Goal: Communication & Community: Answer question/provide support

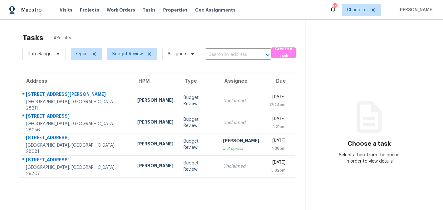
scroll to position [20, 0]
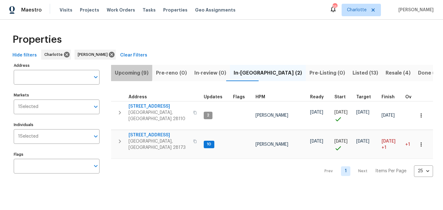
click at [129, 68] on button "Upcoming (9)" at bounding box center [131, 73] width 41 height 16
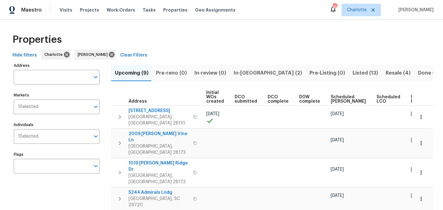
click at [241, 69] on span "In-reno (2)" at bounding box center [268, 73] width 68 height 9
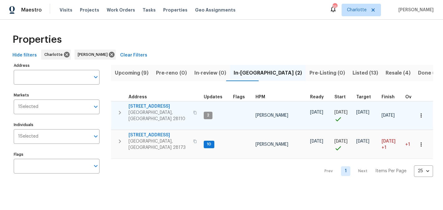
click at [145, 107] on span "[STREET_ADDRESS]" at bounding box center [159, 106] width 61 height 6
click at [150, 106] on span "[STREET_ADDRESS]" at bounding box center [159, 106] width 61 height 6
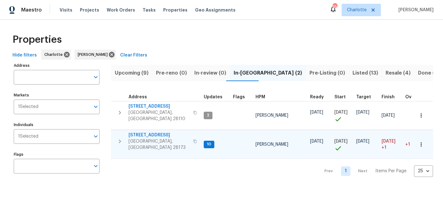
click at [146, 130] on td "431 Ranelagh Dr Waxhaw, NC 28173" at bounding box center [156, 141] width 90 height 22
click at [146, 132] on span "431 Ranelagh Dr" at bounding box center [159, 135] width 61 height 6
click at [310, 71] on span "Pre-Listing (0)" at bounding box center [328, 73] width 36 height 9
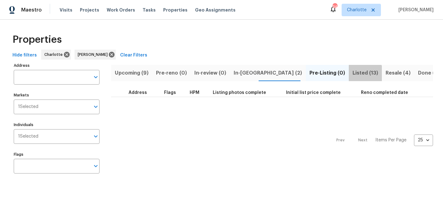
click at [353, 76] on span "Listed (13)" at bounding box center [366, 73] width 26 height 9
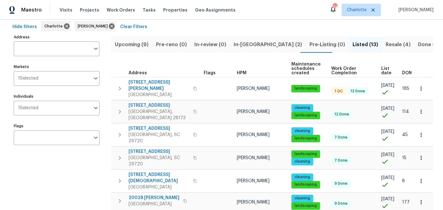
scroll to position [28, 0]
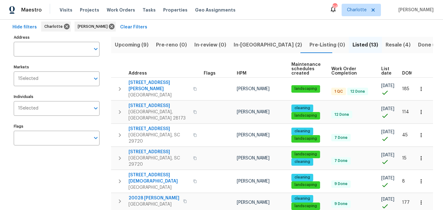
click at [386, 45] on span "Resale (4)" at bounding box center [398, 45] width 25 height 9
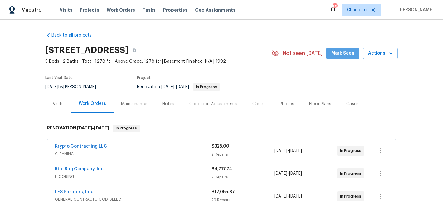
click at [342, 51] on span "Mark Seen" at bounding box center [342, 54] width 23 height 8
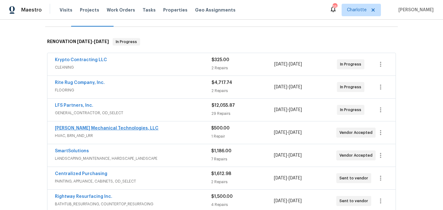
scroll to position [88, 0]
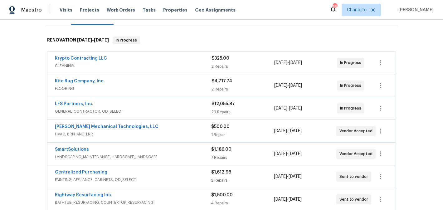
click at [66, 101] on span "LFS Partners, Inc." at bounding box center [74, 104] width 38 height 6
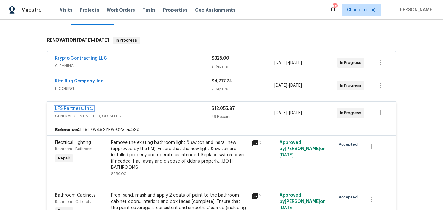
click at [66, 109] on link "LFS Partners, Inc." at bounding box center [74, 108] width 38 height 4
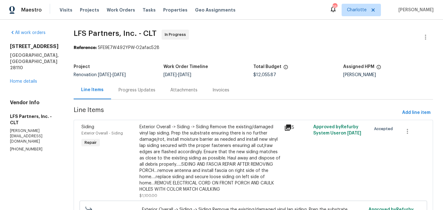
click at [135, 90] on div "Progress Updates" at bounding box center [137, 90] width 37 height 6
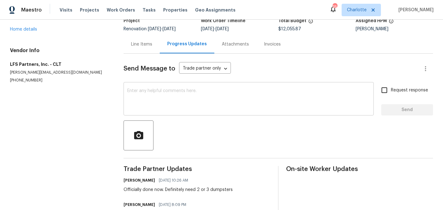
scroll to position [41, 0]
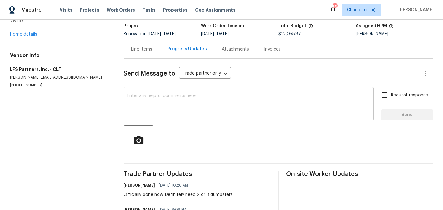
click at [182, 98] on textarea at bounding box center [248, 105] width 243 height 22
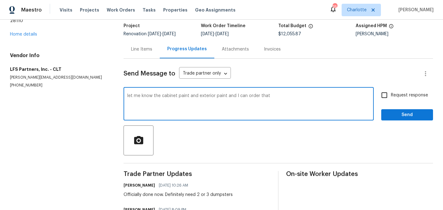
type textarea "let me know the cabinet paint and exterior paint and I can order that"
click at [384, 93] on input "Request response" at bounding box center [384, 95] width 13 height 13
checkbox input "true"
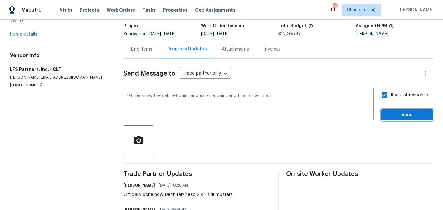
click at [399, 115] on span "Send" at bounding box center [407, 115] width 42 height 8
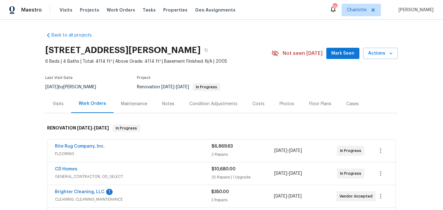
click at [347, 51] on span "Mark Seen" at bounding box center [342, 54] width 23 height 8
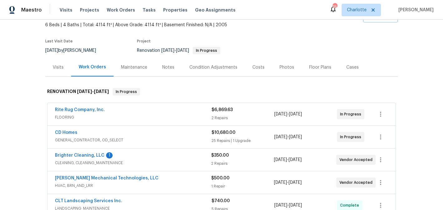
scroll to position [85, 0]
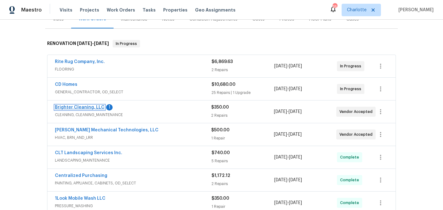
click at [76, 108] on link "Brighter Cleaning, LLC" at bounding box center [80, 107] width 50 height 4
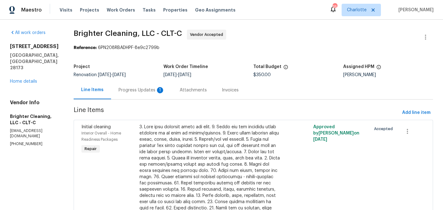
click at [130, 88] on div "Progress Updates 1" at bounding box center [142, 90] width 46 height 6
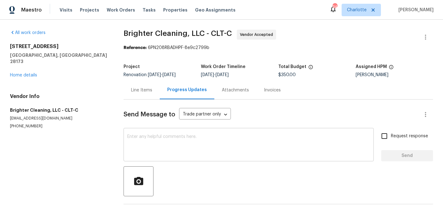
click at [132, 149] on textarea at bounding box center [248, 146] width 243 height 22
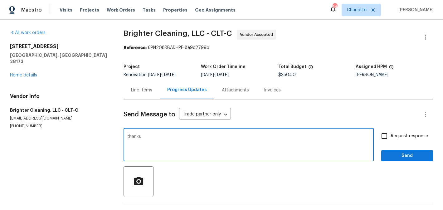
type textarea "thanks"
click at [393, 138] on span "Request response" at bounding box center [409, 136] width 37 height 7
click at [391, 138] on input "Request response" at bounding box center [384, 136] width 13 height 13
checkbox input "true"
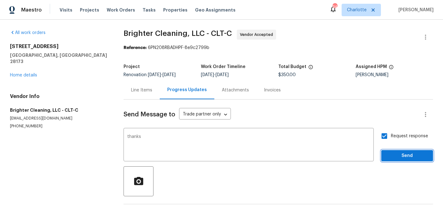
click at [404, 155] on span "Send" at bounding box center [407, 156] width 42 height 8
